Goal: Transaction & Acquisition: Obtain resource

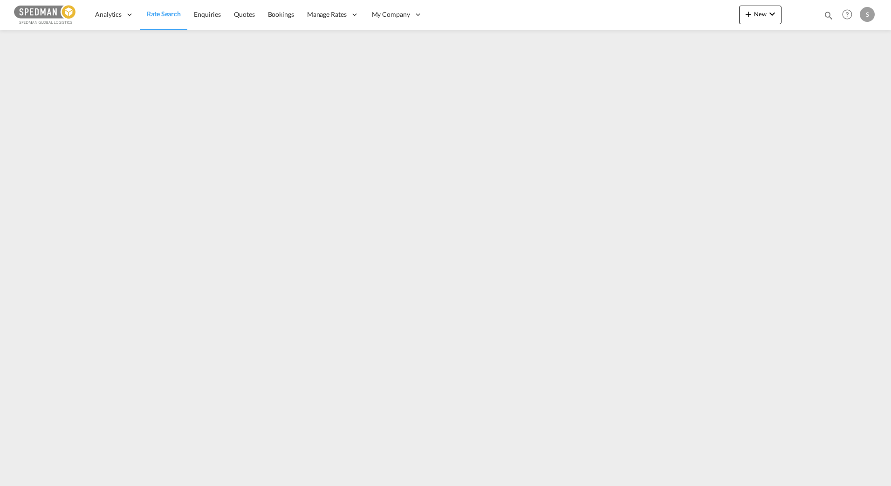
click at [157, 12] on span "Rate Search" at bounding box center [164, 14] width 34 height 8
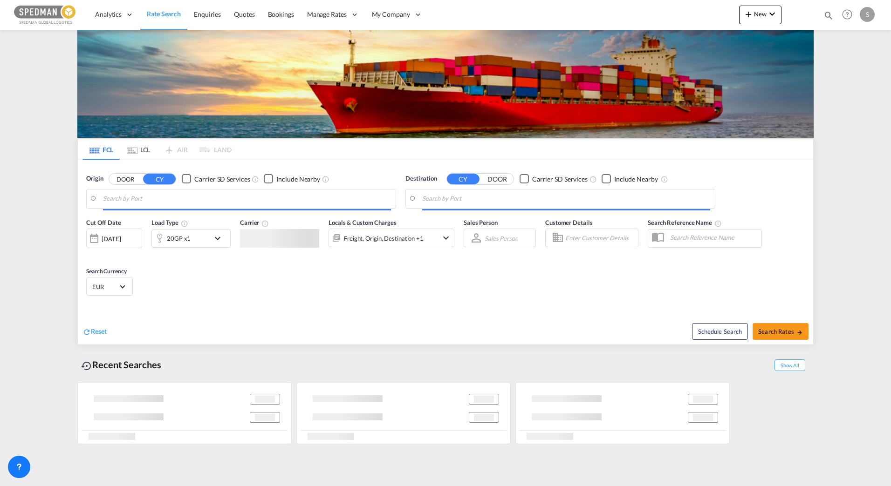
type input "Alesund ([GEOGRAPHIC_DATA]), NOAES"
type input "[GEOGRAPHIC_DATA], [GEOGRAPHIC_DATA]"
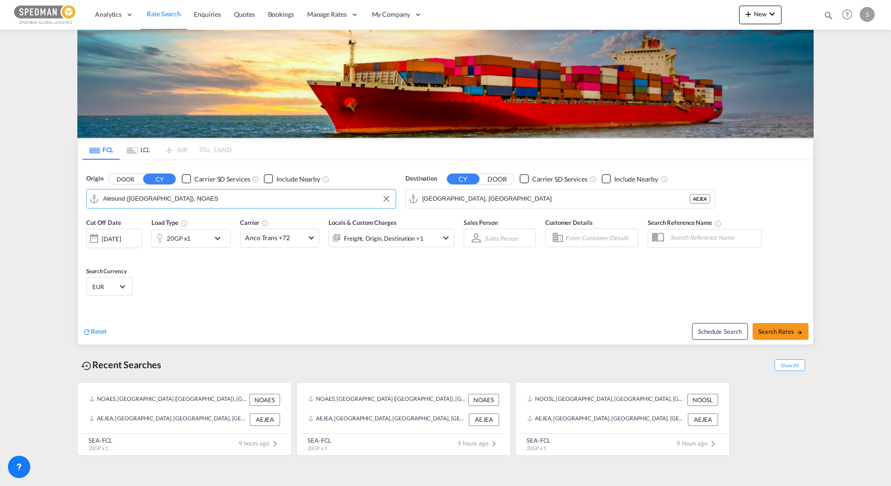
click at [197, 199] on input "Alesund ([GEOGRAPHIC_DATA]), NOAES" at bounding box center [247, 199] width 288 height 14
type input "larvik"
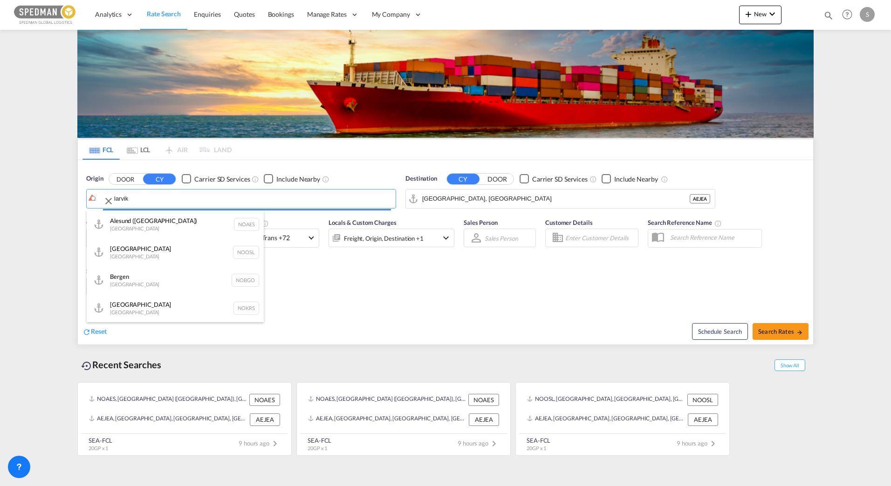
click at [197, 199] on body "Analytics Dashboard Rate Search Enquiries Quotes Bookings" at bounding box center [445, 243] width 891 height 486
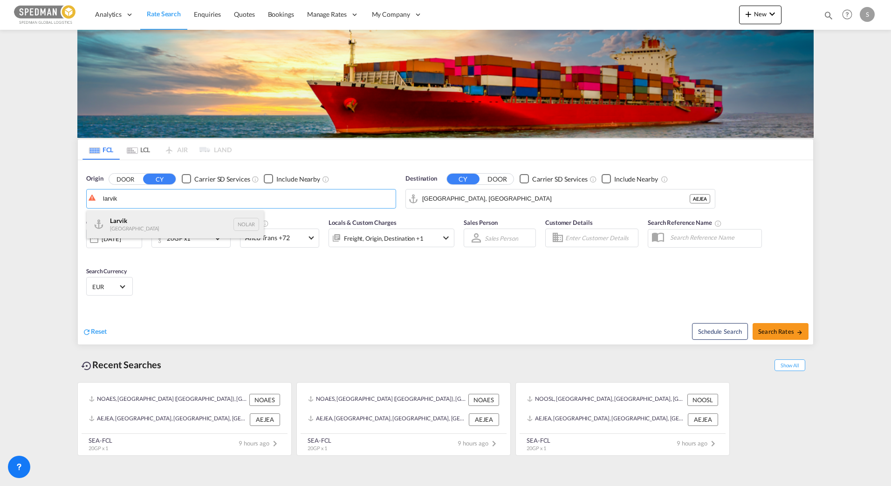
click at [177, 225] on div "Larvik Norway NOLAR" at bounding box center [175, 225] width 177 height 28
type input "Larvik, NOLAR"
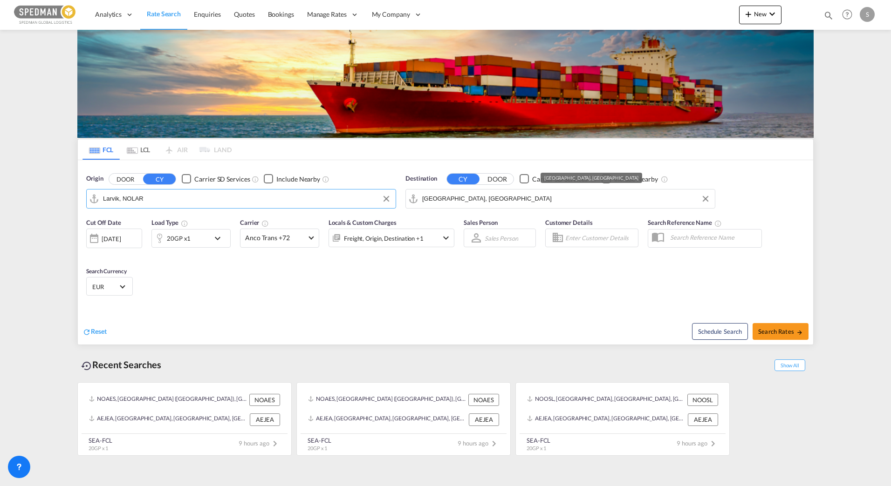
click at [472, 196] on input "[GEOGRAPHIC_DATA], [GEOGRAPHIC_DATA]" at bounding box center [566, 199] width 288 height 14
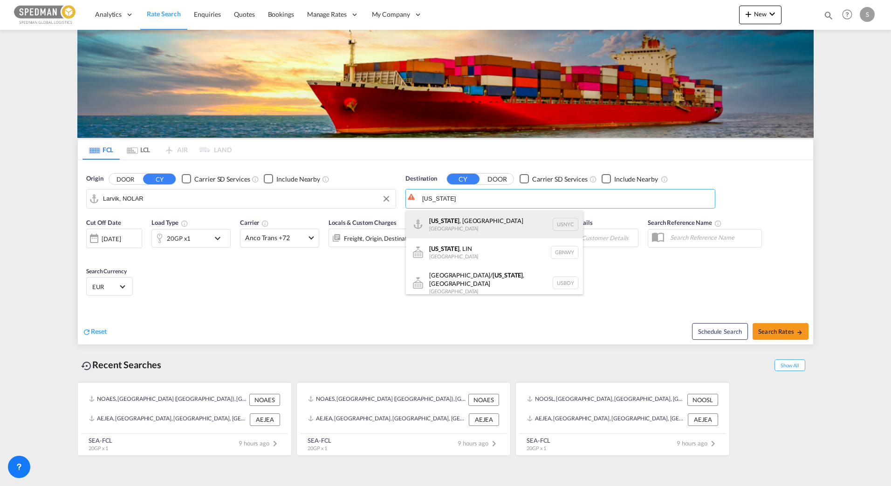
click at [440, 224] on div "[US_STATE] , [GEOGRAPHIC_DATA] [GEOGRAPHIC_DATA] USNYC" at bounding box center [494, 225] width 177 height 28
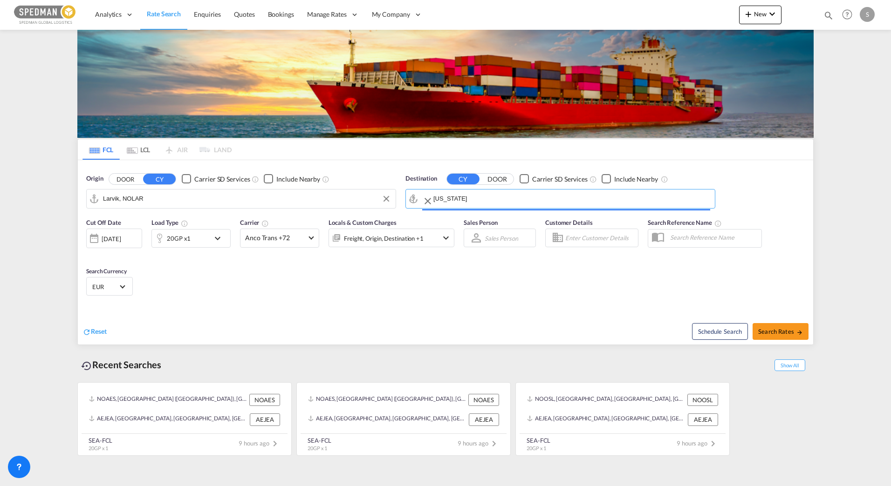
type input "[US_STATE], [GEOGRAPHIC_DATA], USNYC"
click at [190, 244] on div "20GP x1" at bounding box center [181, 238] width 58 height 19
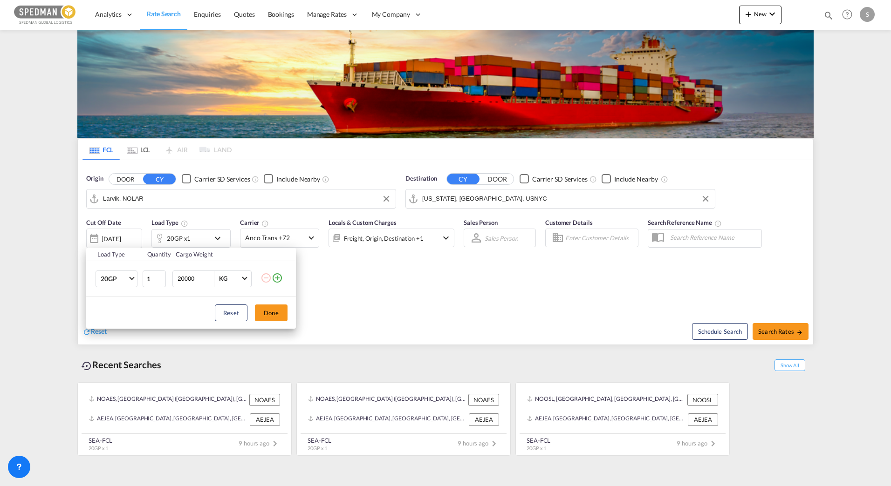
click at [274, 239] on div "Load Type Quantity Cargo Weight 20GP 20GP 40GP 40HC 45HC 20RE 40RE 40HR 20OT 40…" at bounding box center [445, 243] width 891 height 486
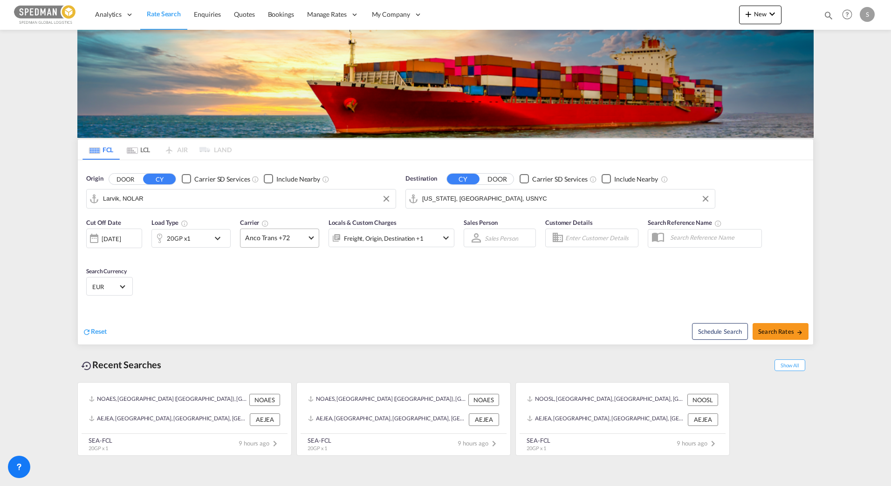
click at [274, 242] on span "Anco Trans +72" at bounding box center [275, 237] width 61 height 9
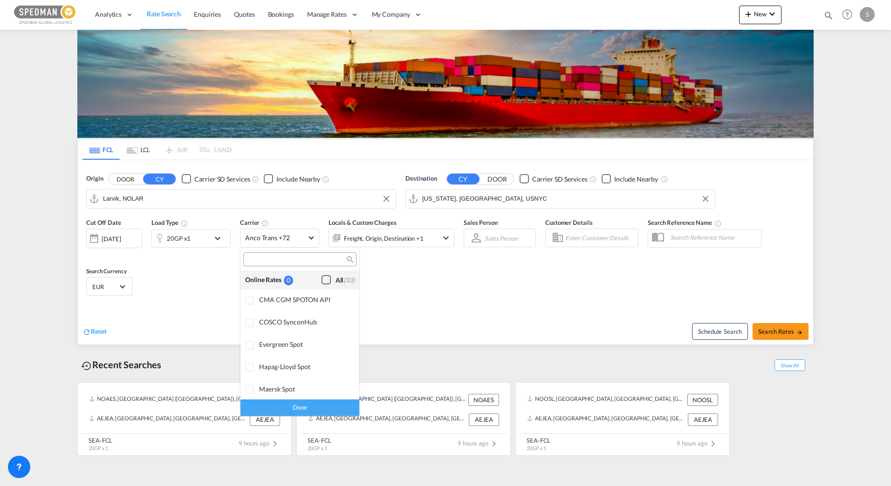
click at [322, 283] on div "Checkbox No Ink" at bounding box center [326, 279] width 9 height 9
click at [777, 326] on md-backdrop at bounding box center [445, 243] width 891 height 486
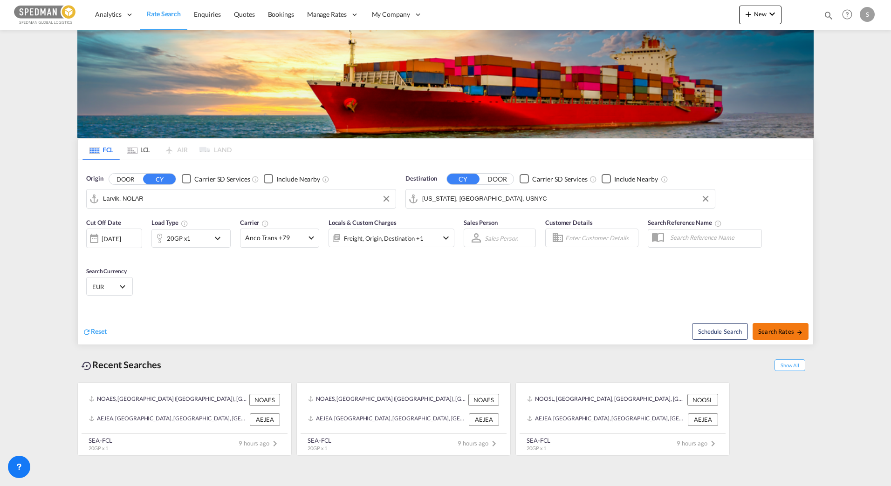
click at [780, 332] on span "Search Rates" at bounding box center [780, 331] width 45 height 7
type input "NOLAR to USNYC / [DATE]"
